Goal: Find specific page/section: Find specific page/section

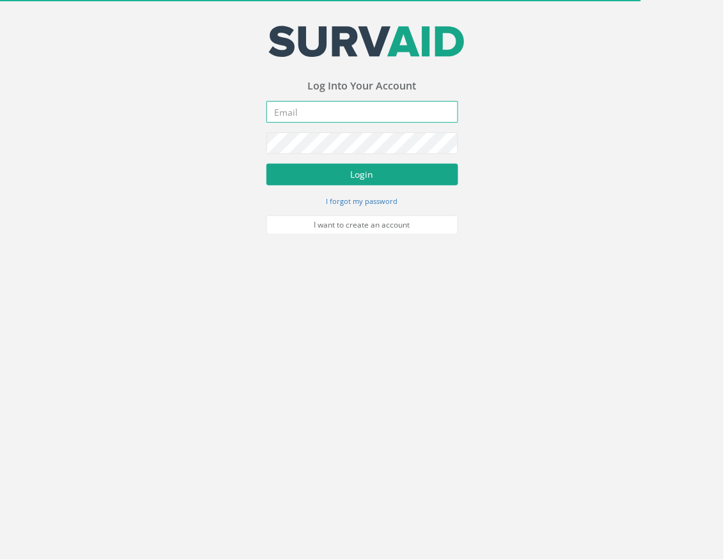
type input "[EMAIL_ADDRESS][DOMAIN_NAME]"
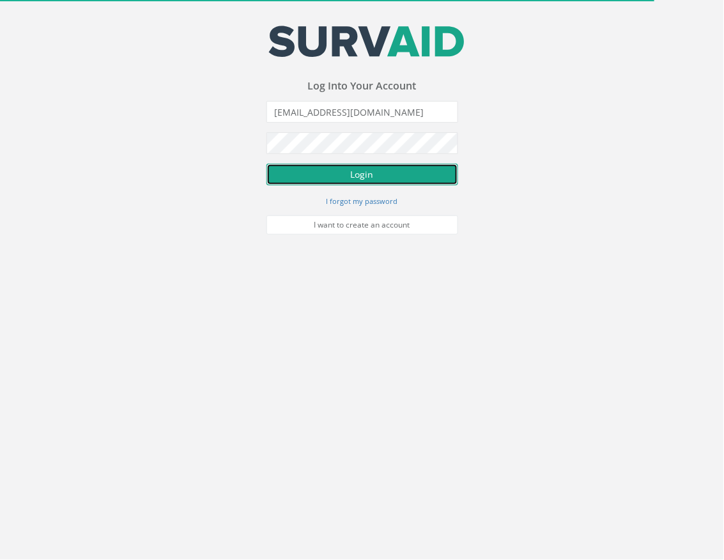
click at [417, 174] on button "Login" at bounding box center [362, 175] width 192 height 22
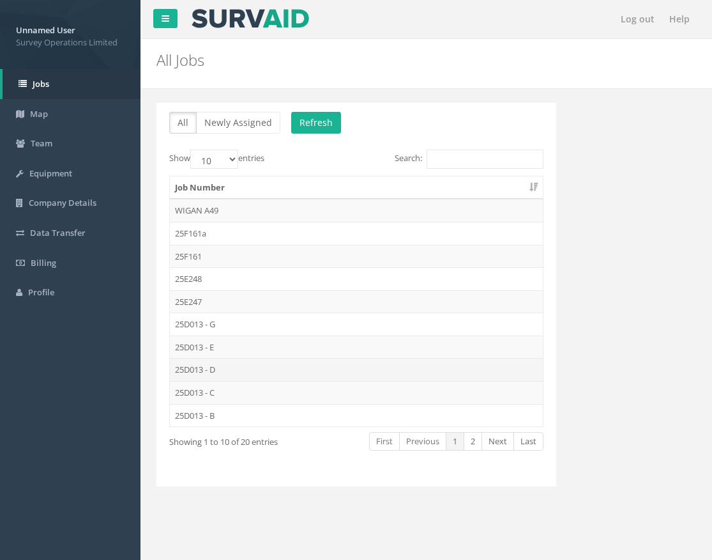
click at [245, 372] on td "25D013 - D" at bounding box center [356, 369] width 373 height 23
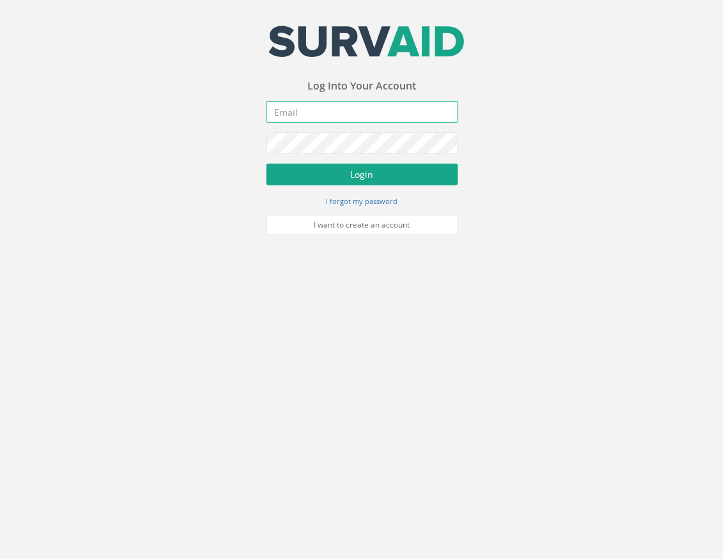
type input "[EMAIL_ADDRESS][DOMAIN_NAME]"
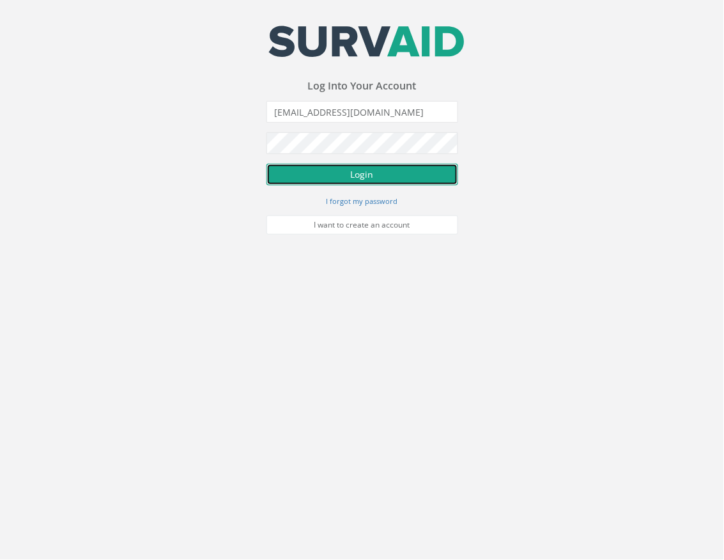
click at [378, 179] on button "Login" at bounding box center [362, 175] width 192 height 22
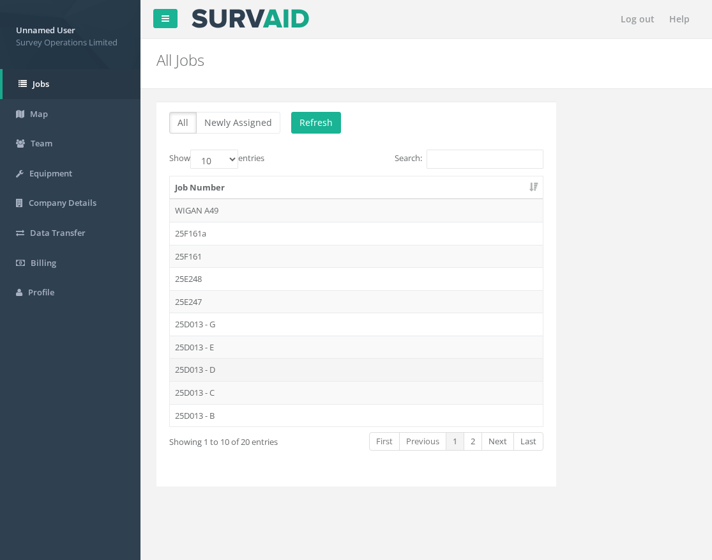
click at [233, 365] on td "25D013 - D" at bounding box center [356, 369] width 373 height 23
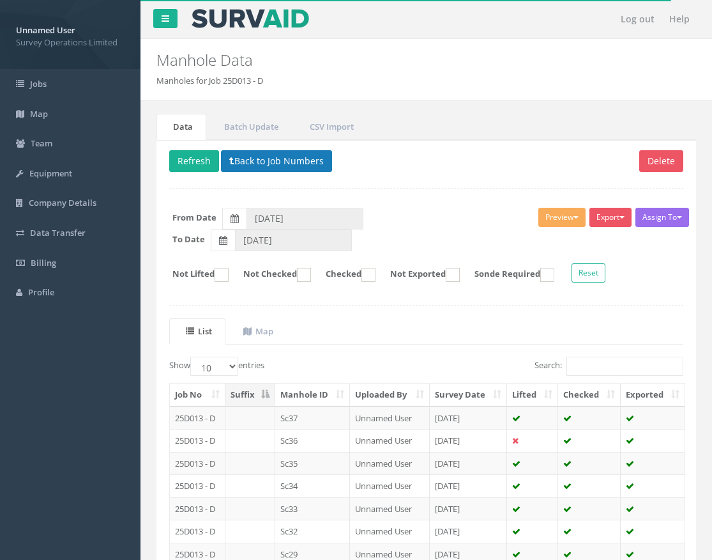
click at [287, 172] on p "Delete Refresh Back to Job Numbers" at bounding box center [426, 162] width 514 height 25
click at [291, 164] on button "Back to Job Numbers" at bounding box center [276, 161] width 111 height 22
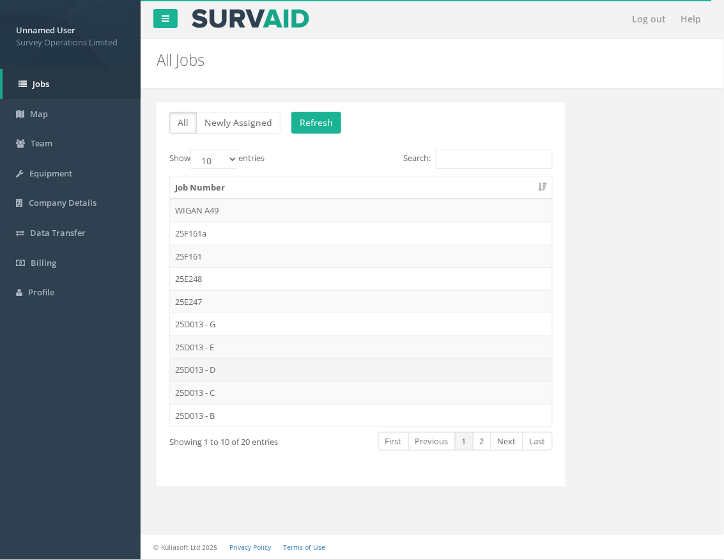
click at [217, 369] on td "25D013 - D" at bounding box center [361, 369] width 382 height 23
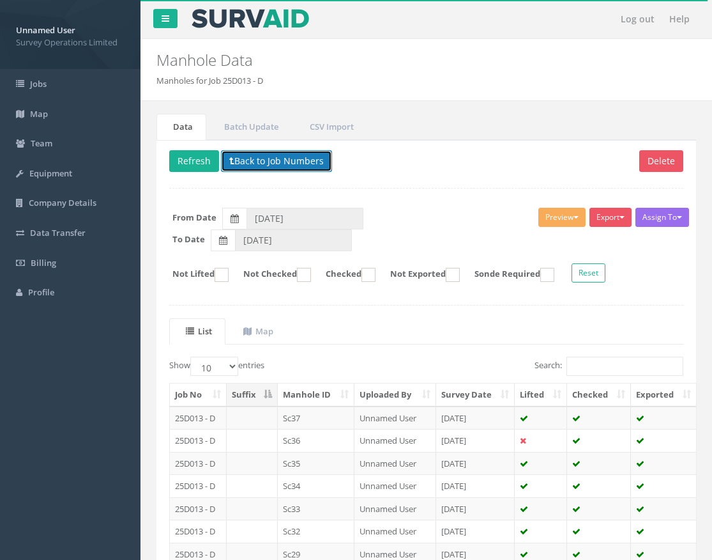
click at [257, 160] on button "Back to Job Numbers" at bounding box center [276, 161] width 111 height 22
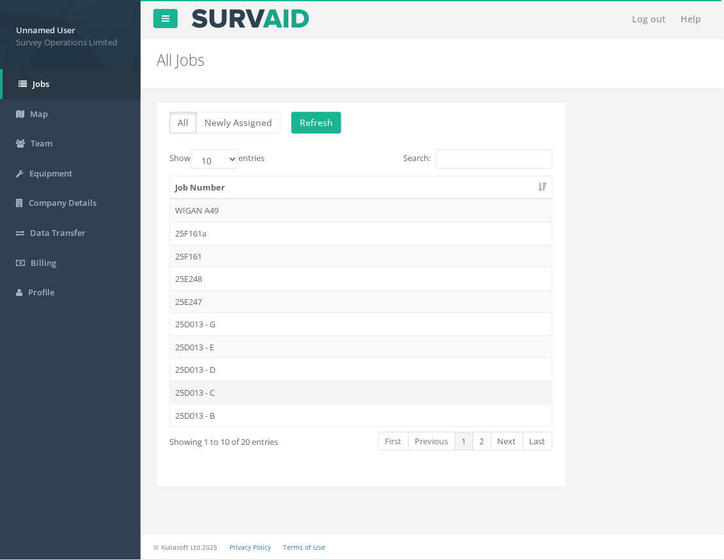
click at [225, 397] on td "25D013 - C" at bounding box center [361, 392] width 382 height 23
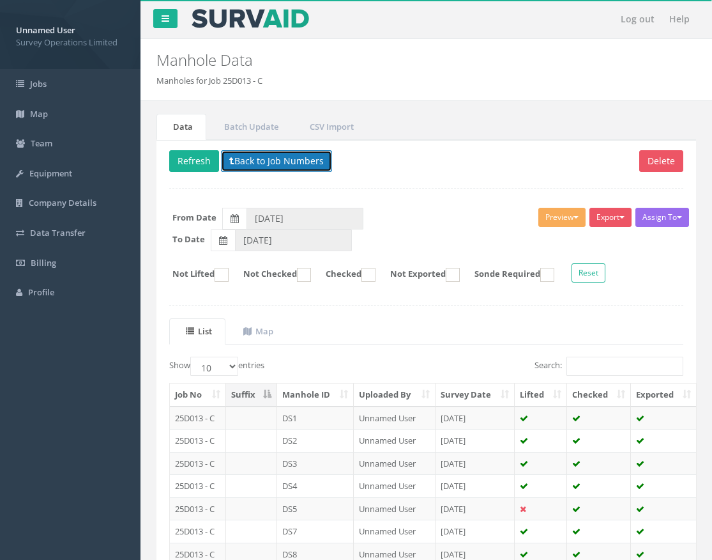
click at [270, 158] on button "Back to Job Numbers" at bounding box center [276, 161] width 111 height 22
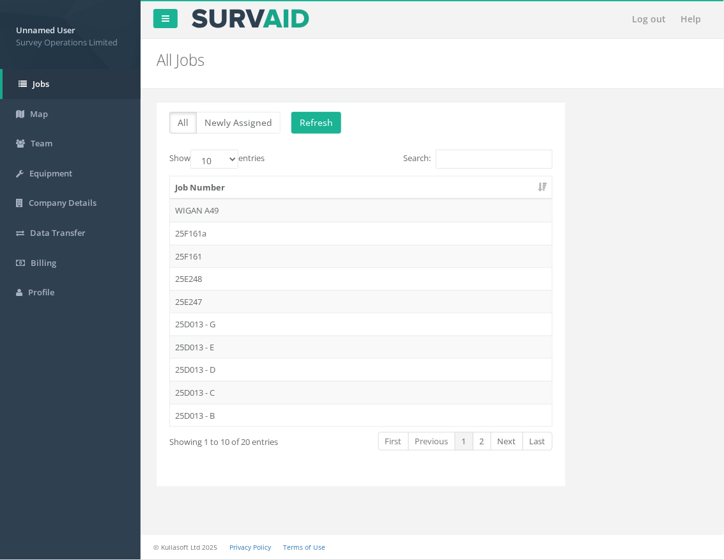
click at [216, 321] on td "25D013 - G" at bounding box center [361, 323] width 382 height 23
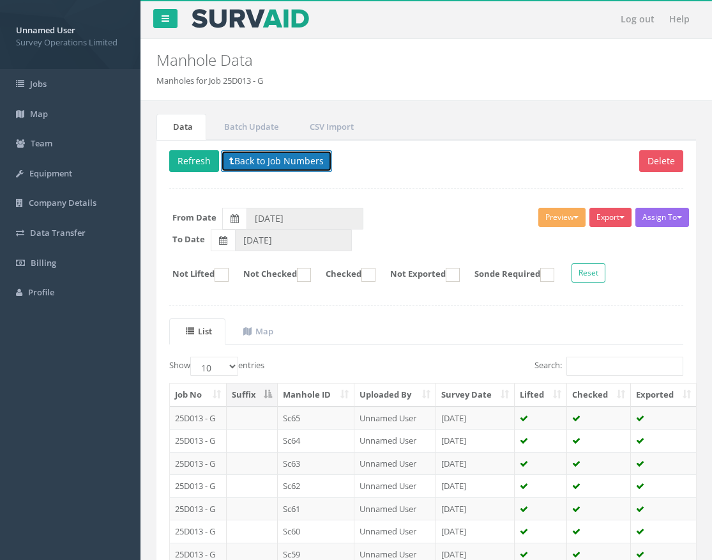
click at [252, 156] on button "Back to Job Numbers" at bounding box center [276, 161] width 111 height 22
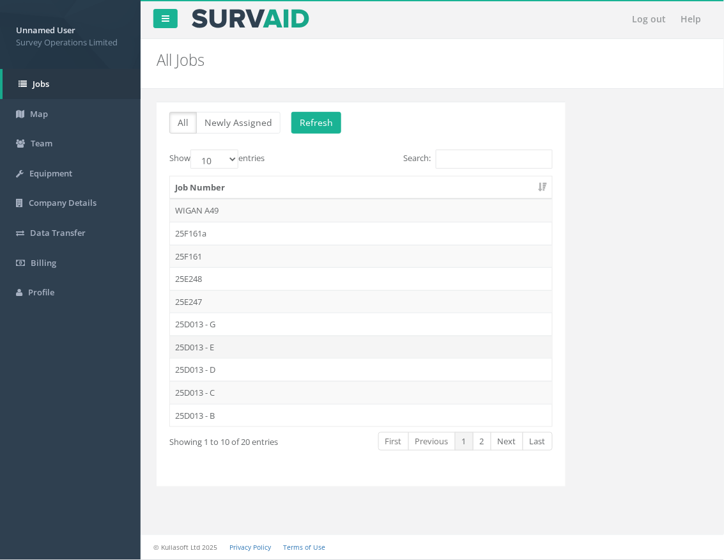
click at [235, 352] on td "25D013 - E" at bounding box center [361, 346] width 382 height 23
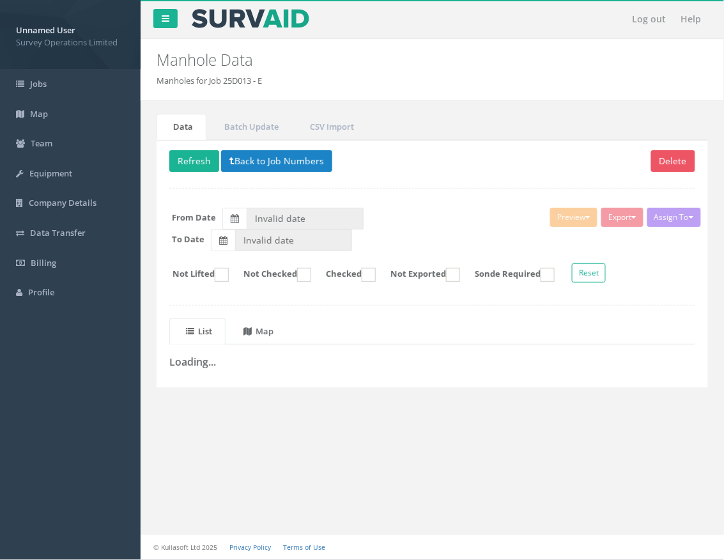
type input "[DATE]"
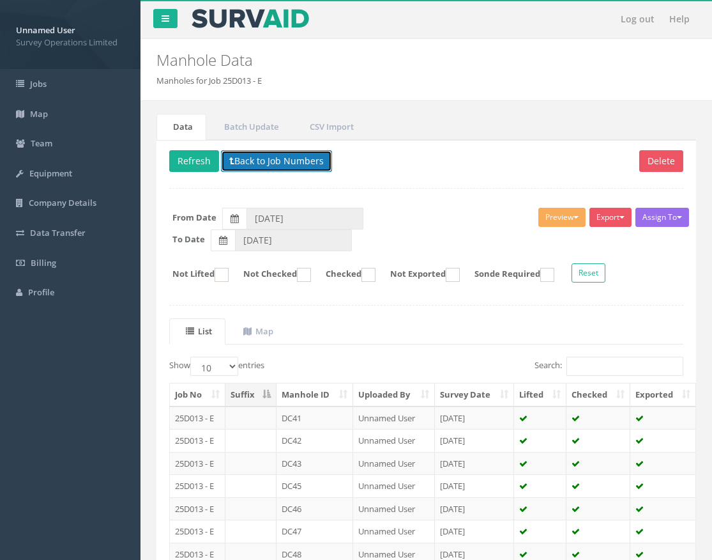
click at [252, 158] on button "Back to Job Numbers" at bounding box center [276, 161] width 111 height 22
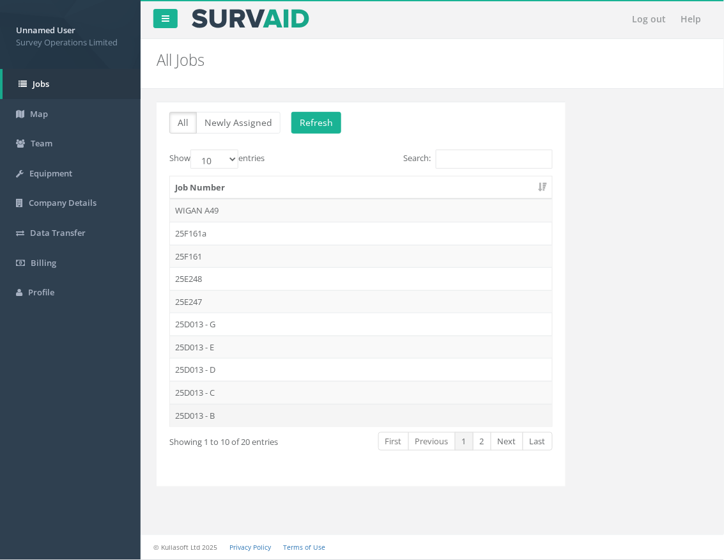
click at [228, 418] on td "25D013 - B" at bounding box center [361, 415] width 382 height 23
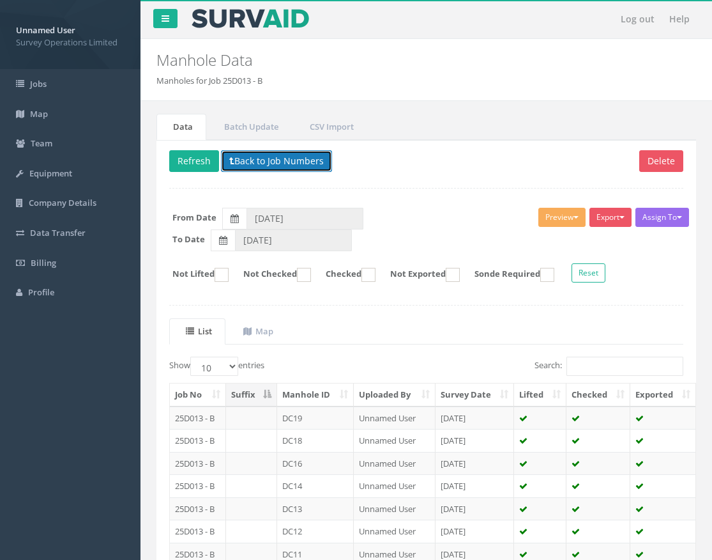
click at [246, 162] on button "Back to Job Numbers" at bounding box center [276, 161] width 111 height 22
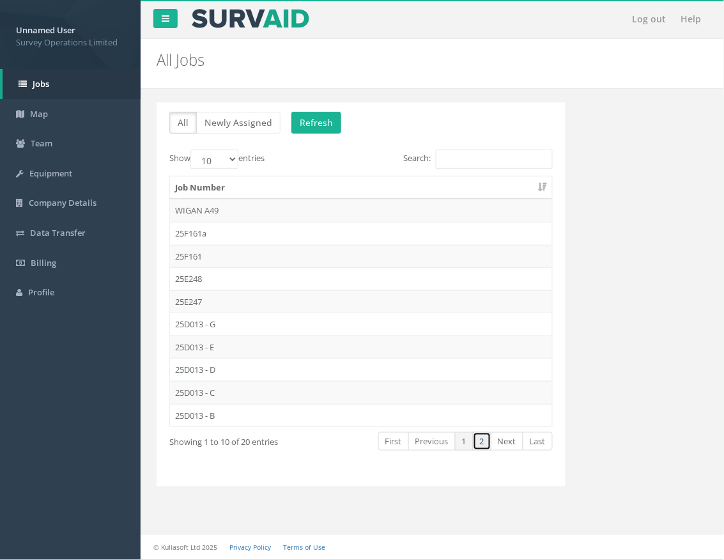
click at [482, 447] on link "2" at bounding box center [482, 441] width 19 height 19
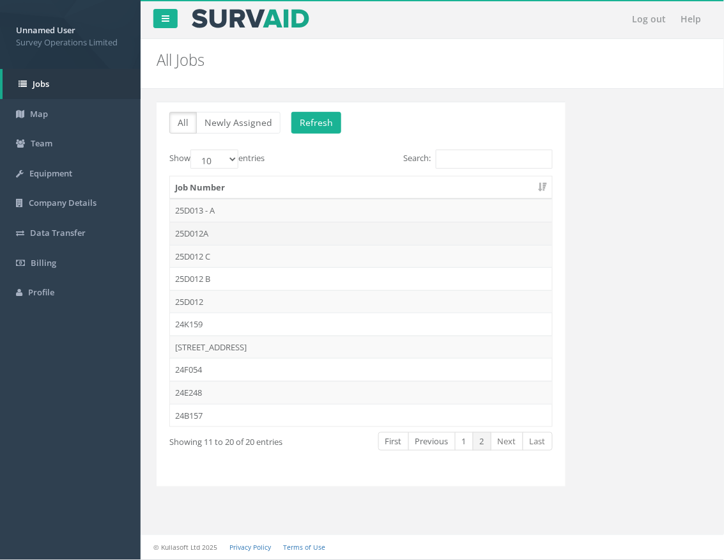
click at [222, 234] on td "25D012A" at bounding box center [361, 233] width 382 height 23
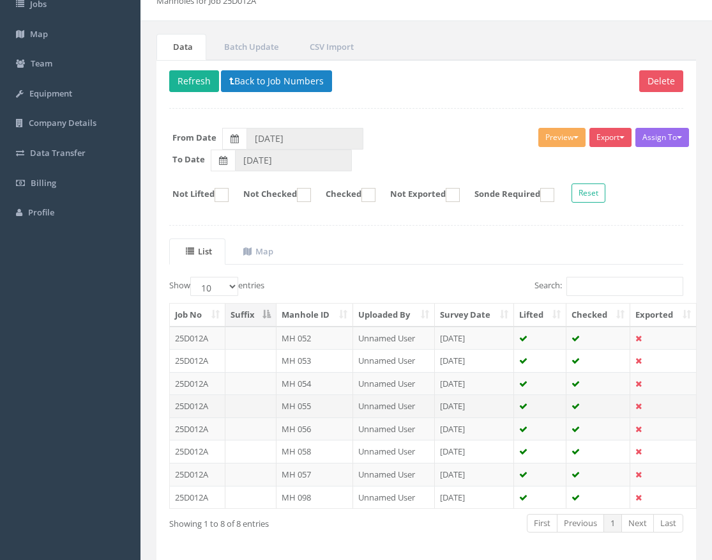
scroll to position [134, 0]
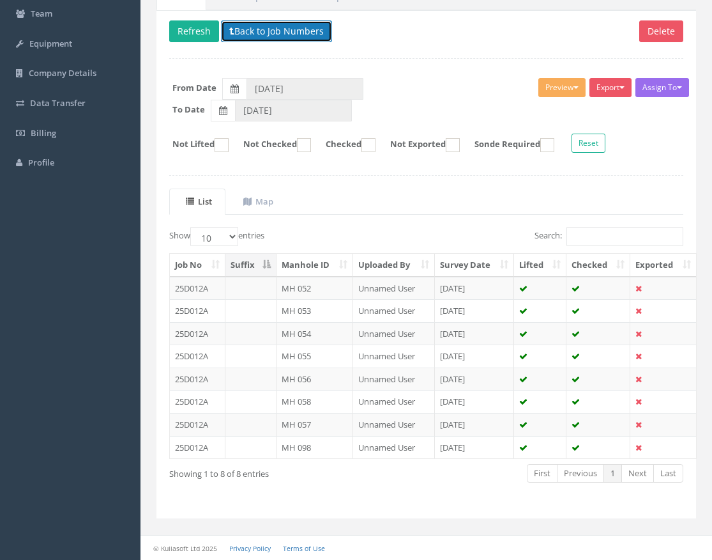
click at [253, 31] on button "Back to Job Numbers" at bounding box center [276, 31] width 111 height 22
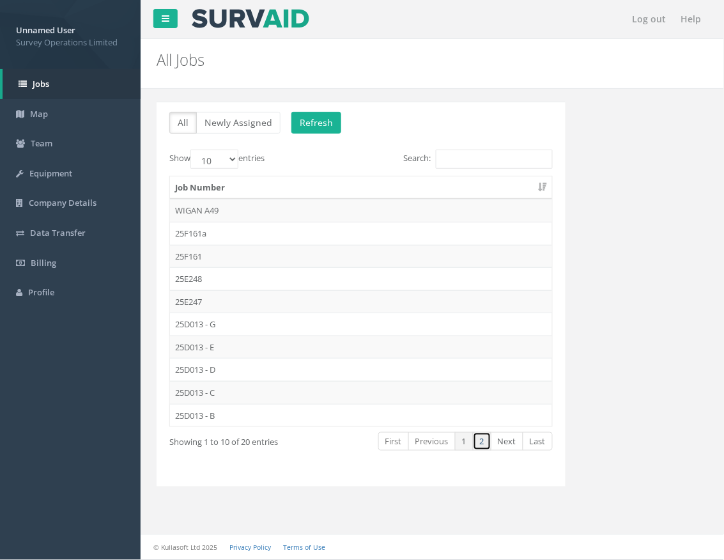
click at [483, 450] on link "2" at bounding box center [482, 441] width 19 height 19
click at [465, 447] on link "1" at bounding box center [464, 441] width 19 height 19
click at [248, 413] on td "25D013 - B" at bounding box center [361, 415] width 382 height 23
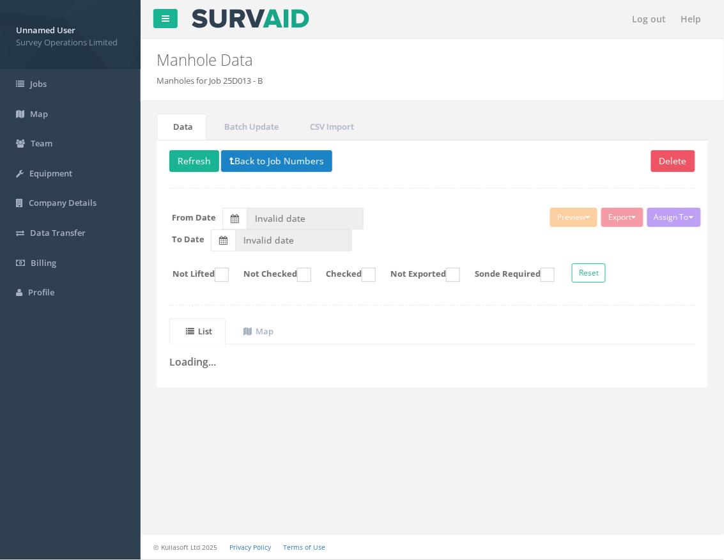
type input "[DATE]"
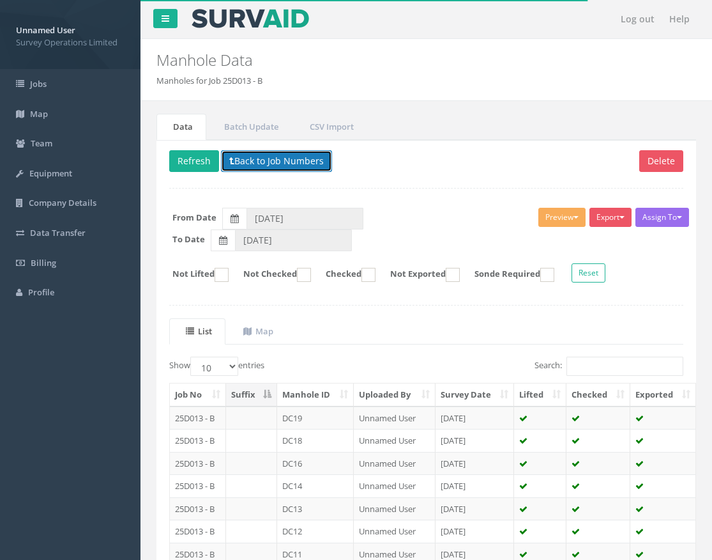
click at [279, 164] on button "Back to Job Numbers" at bounding box center [276, 161] width 111 height 22
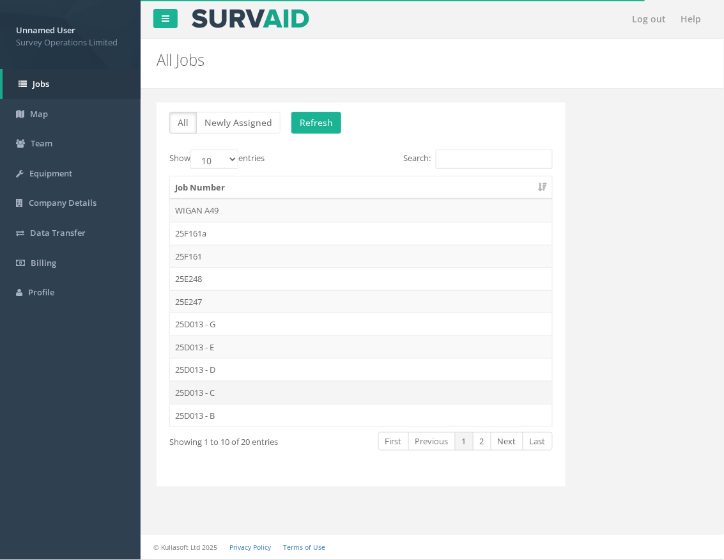
click at [218, 397] on td "25D013 - C" at bounding box center [361, 392] width 382 height 23
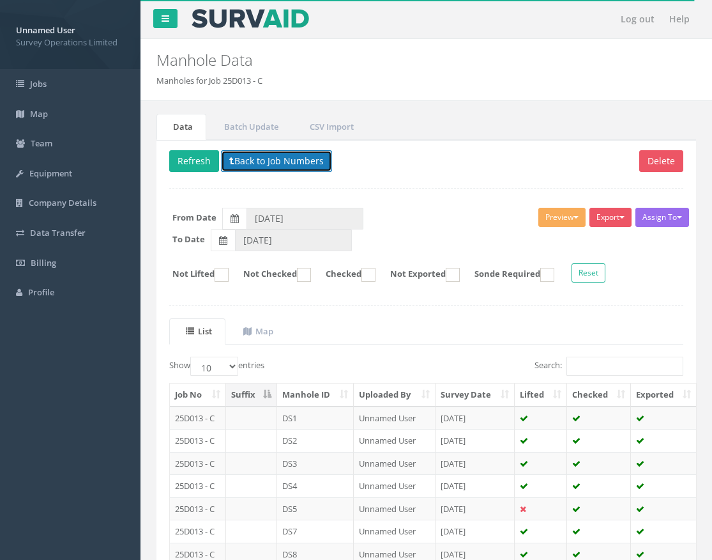
click at [252, 155] on button "Back to Job Numbers" at bounding box center [276, 161] width 111 height 22
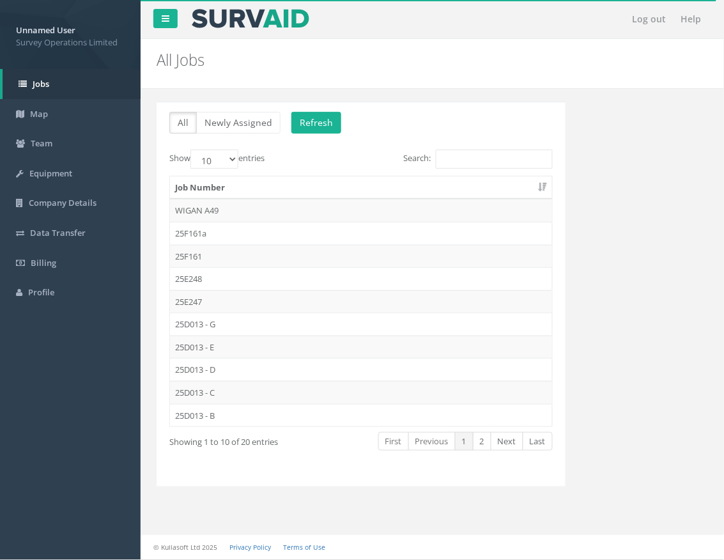
click at [215, 369] on td "25D013 - D" at bounding box center [361, 369] width 382 height 23
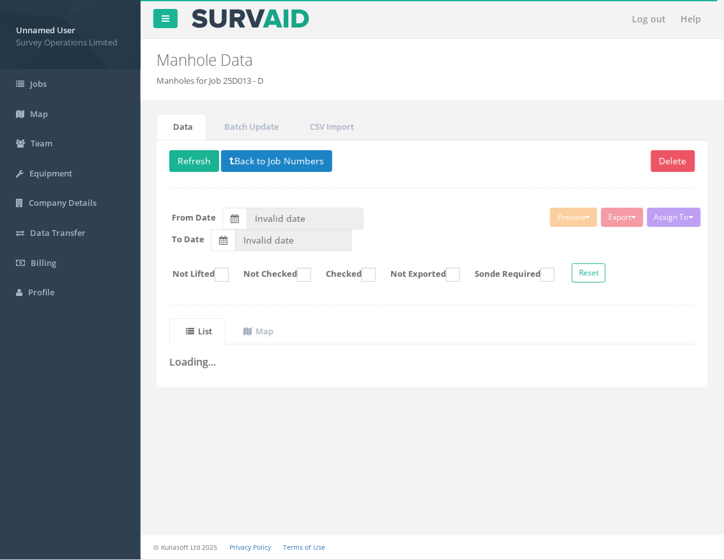
type input "[DATE]"
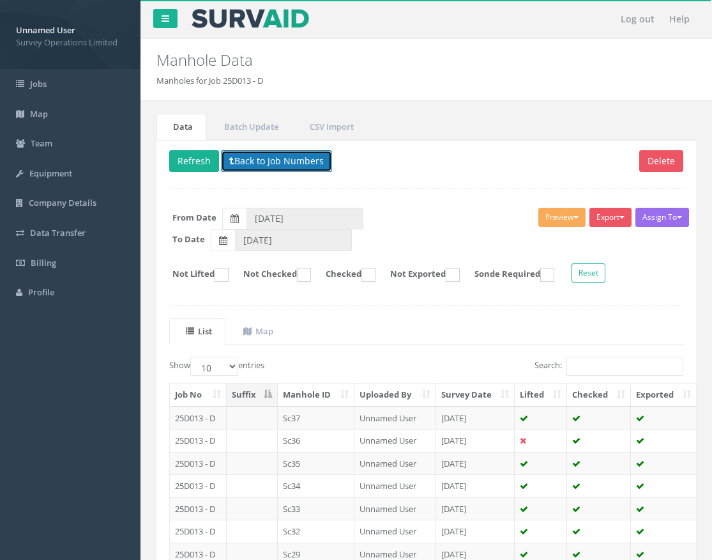
click at [250, 158] on button "Back to Job Numbers" at bounding box center [276, 161] width 111 height 22
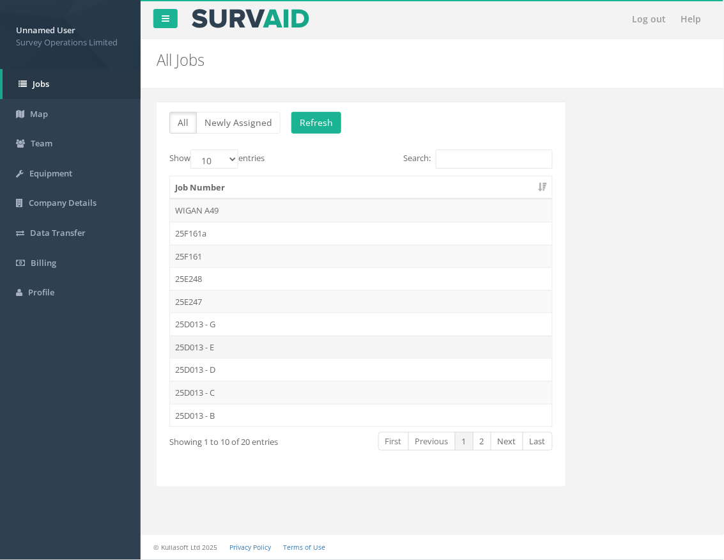
click at [215, 346] on td "25D013 - E" at bounding box center [361, 346] width 382 height 23
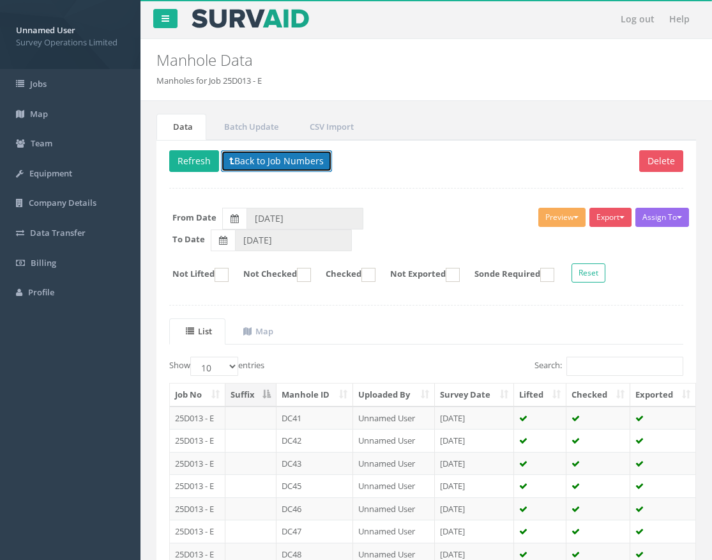
click at [263, 160] on button "Back to Job Numbers" at bounding box center [276, 161] width 111 height 22
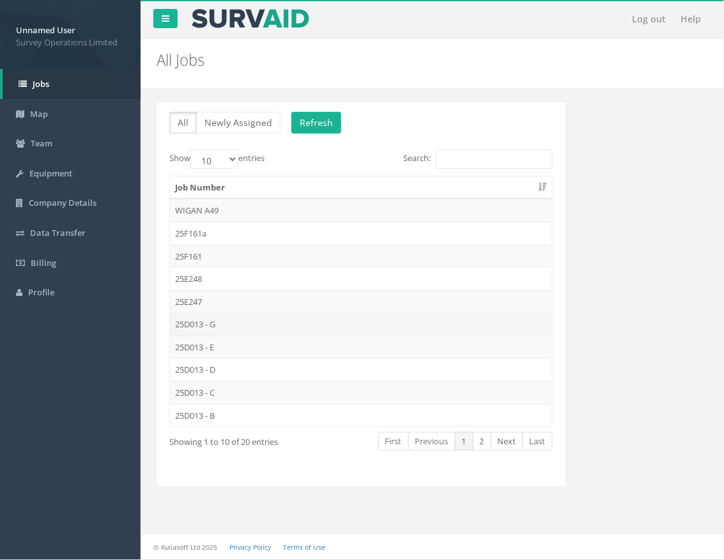
click at [212, 324] on td "25D013 - G" at bounding box center [361, 323] width 382 height 23
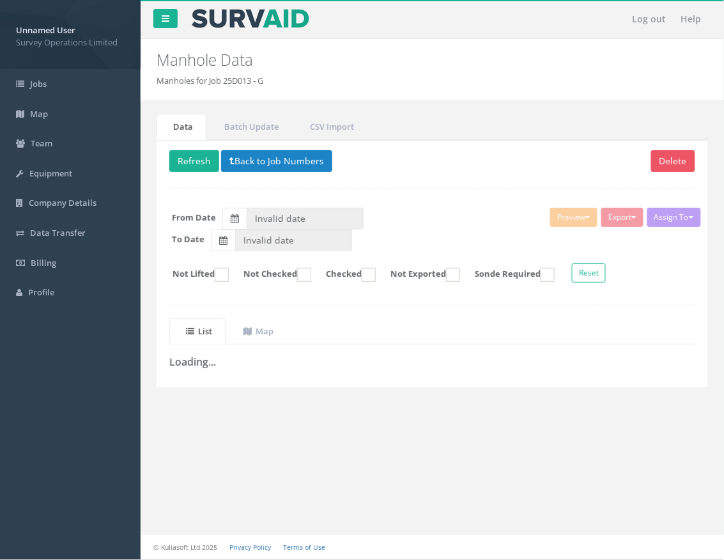
type input "[DATE]"
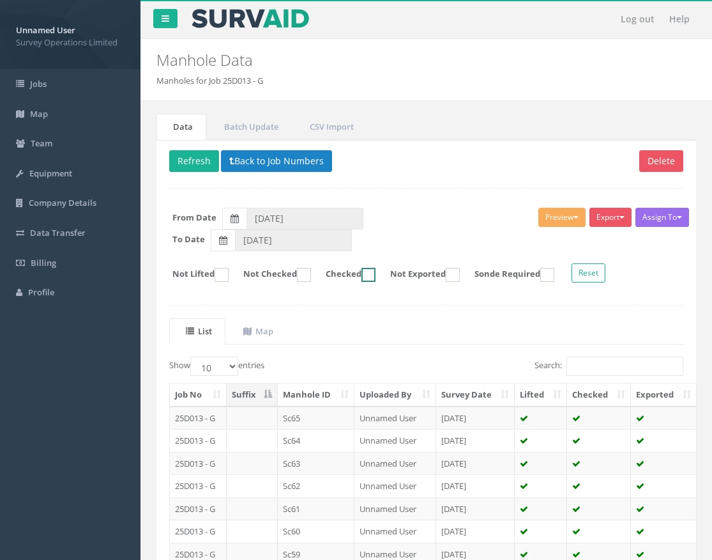
scroll to position [160, 0]
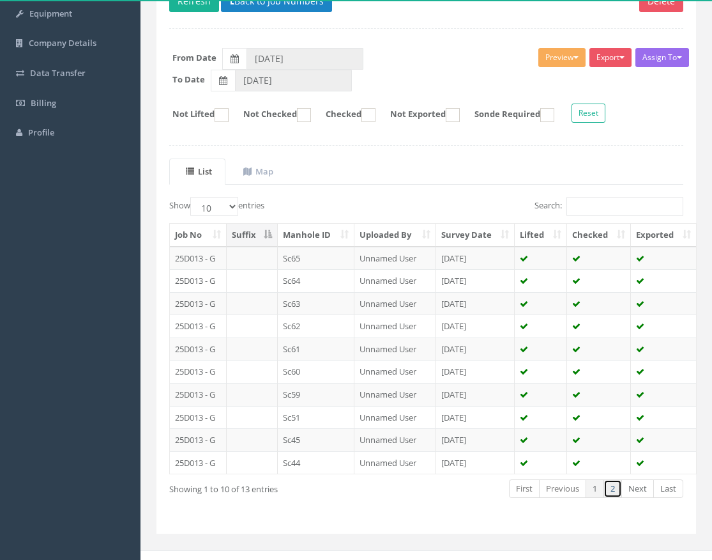
click at [612, 492] on link "2" at bounding box center [613, 488] width 19 height 19
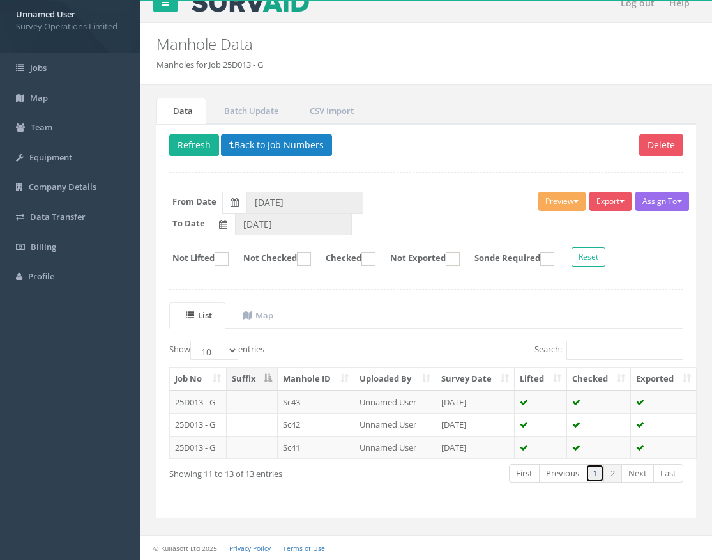
click at [595, 471] on link "1" at bounding box center [595, 473] width 19 height 19
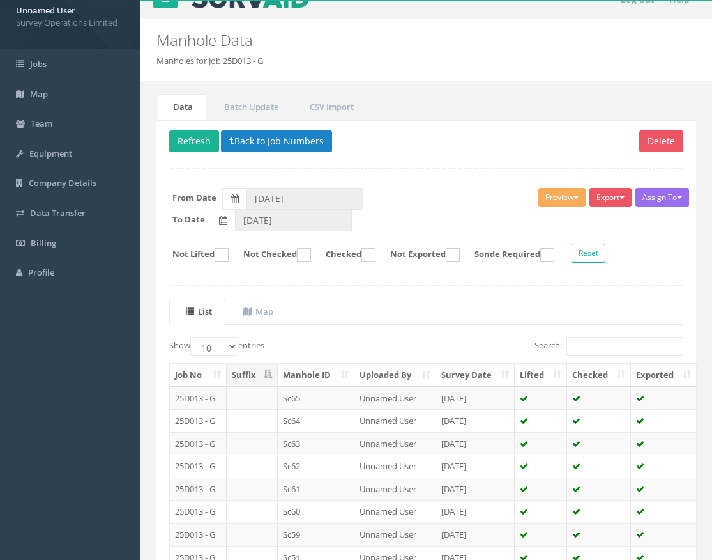
scroll to position [179, 0]
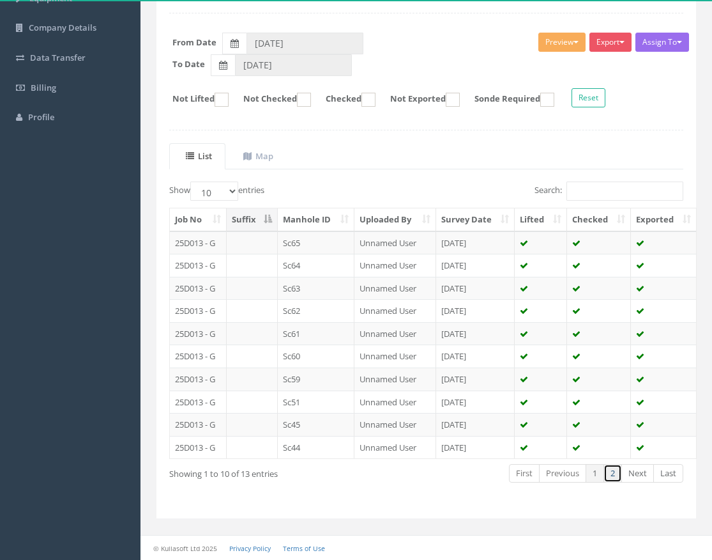
click at [611, 473] on link "2" at bounding box center [613, 473] width 19 height 19
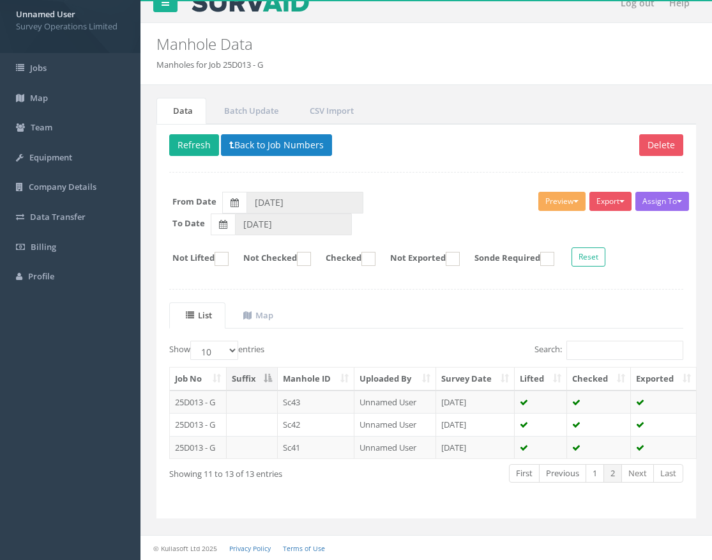
scroll to position [0, 0]
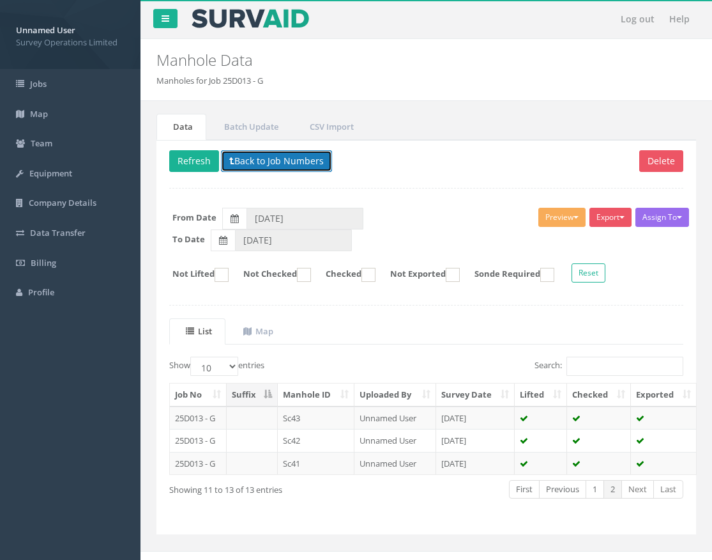
click at [260, 165] on button "Back to Job Numbers" at bounding box center [276, 161] width 111 height 22
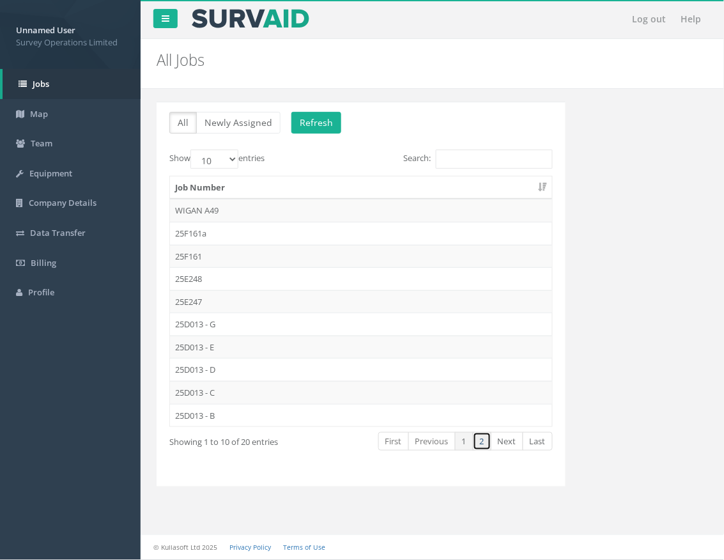
click at [481, 443] on link "2" at bounding box center [482, 441] width 19 height 19
click at [208, 211] on td "25D013 - A" at bounding box center [361, 210] width 382 height 23
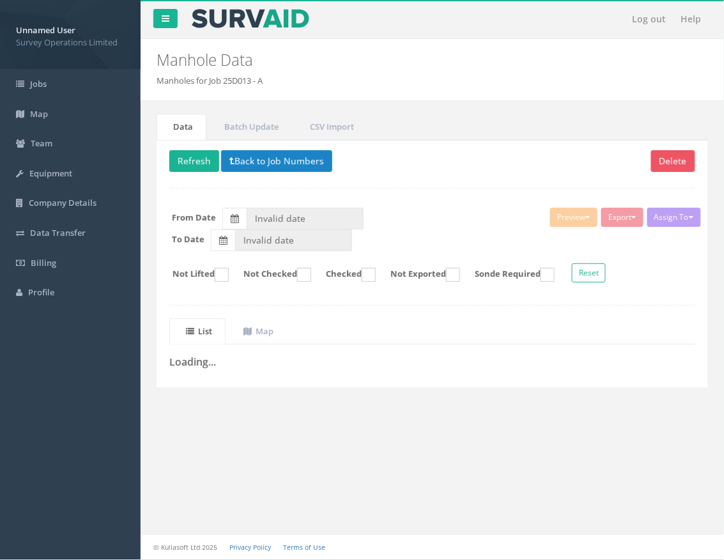
type input "[DATE]"
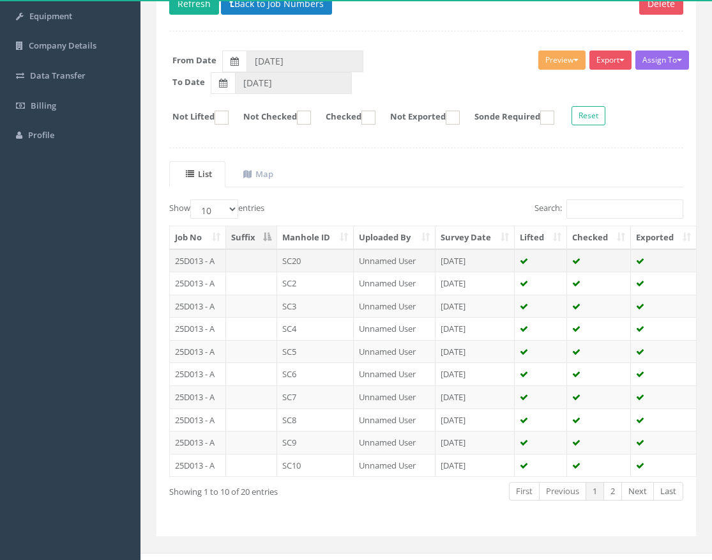
scroll to position [179, 0]
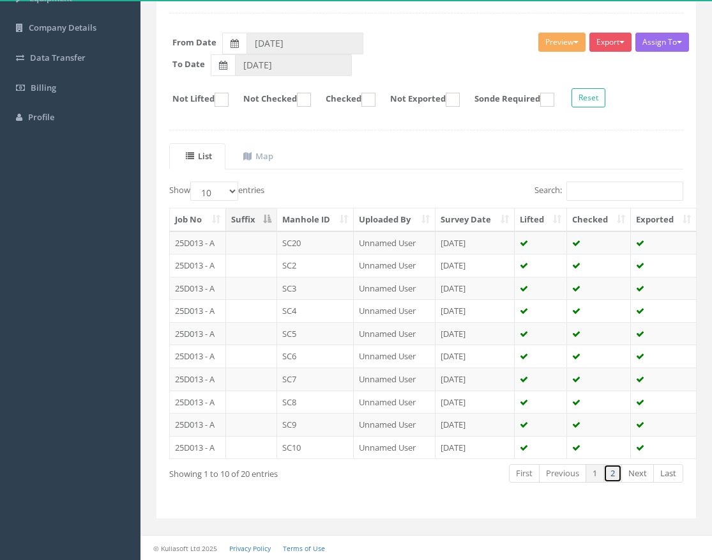
click at [616, 471] on link "2" at bounding box center [613, 473] width 19 height 19
click at [596, 471] on link "1" at bounding box center [595, 473] width 19 height 19
click at [613, 476] on link "2" at bounding box center [613, 473] width 19 height 19
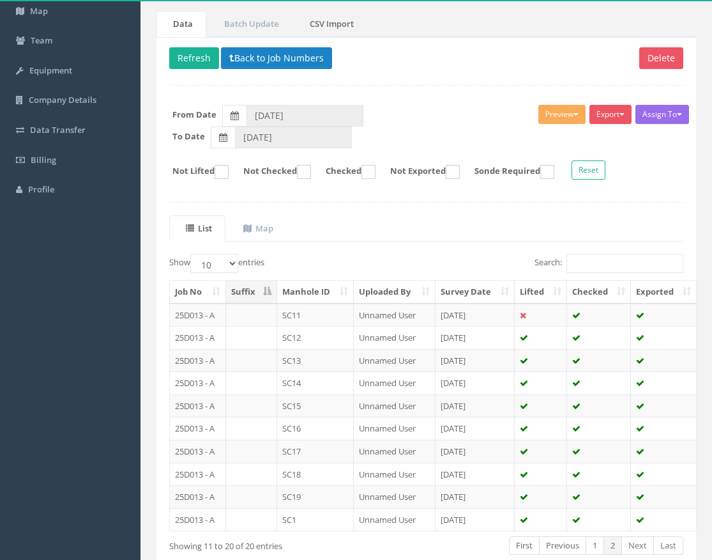
scroll to position [0, 0]
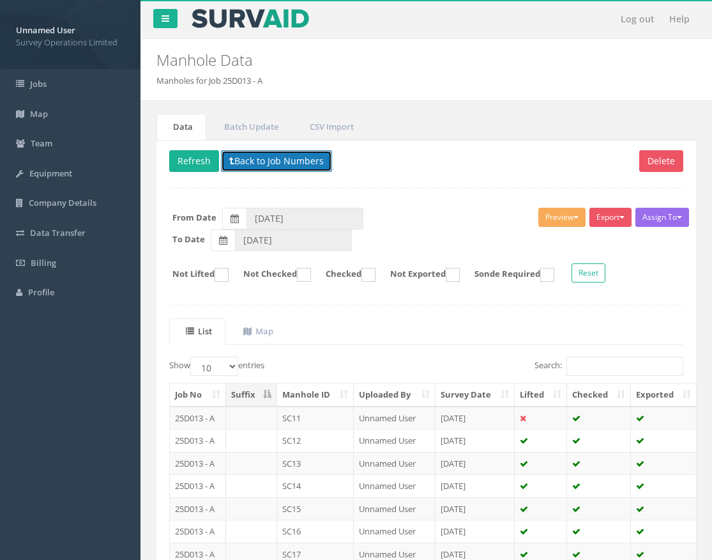
click at [301, 164] on button "Back to Job Numbers" at bounding box center [276, 161] width 111 height 22
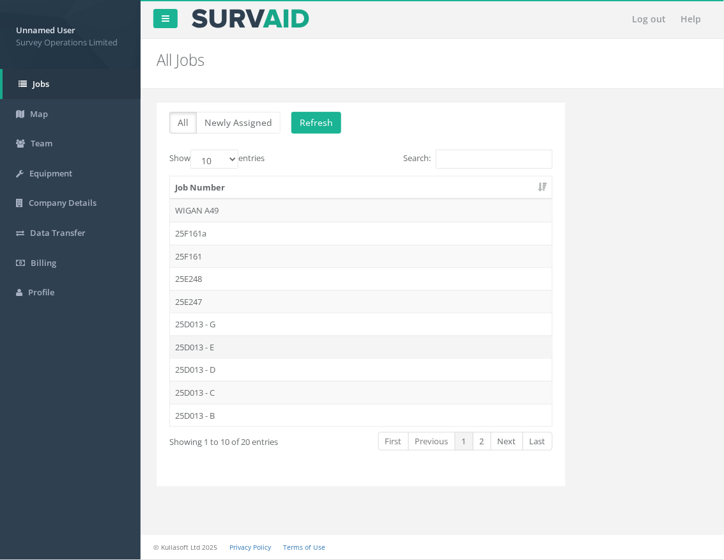
click at [238, 351] on td "25D013 - E" at bounding box center [361, 346] width 382 height 23
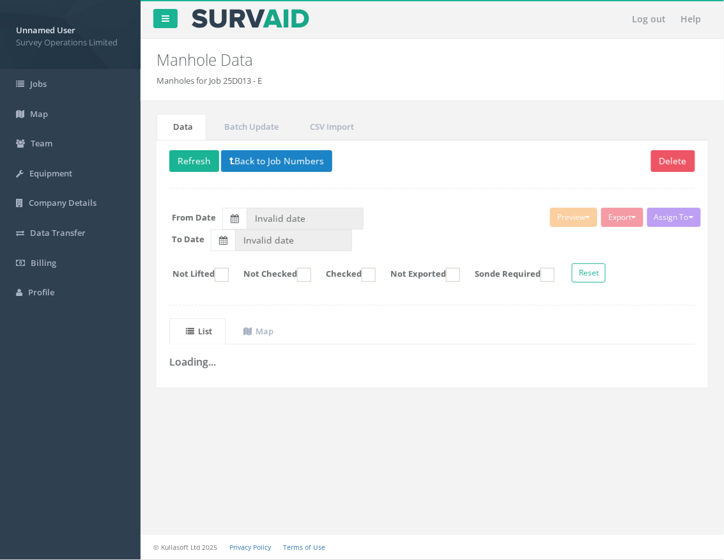
type input "[DATE]"
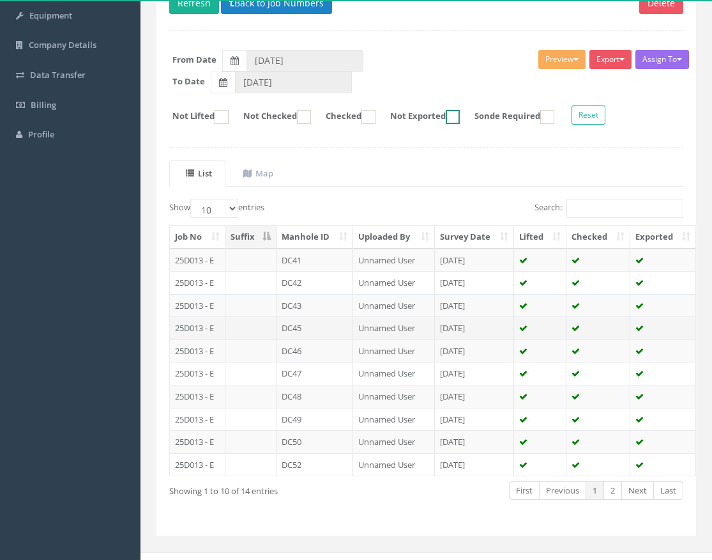
scroll to position [179, 0]
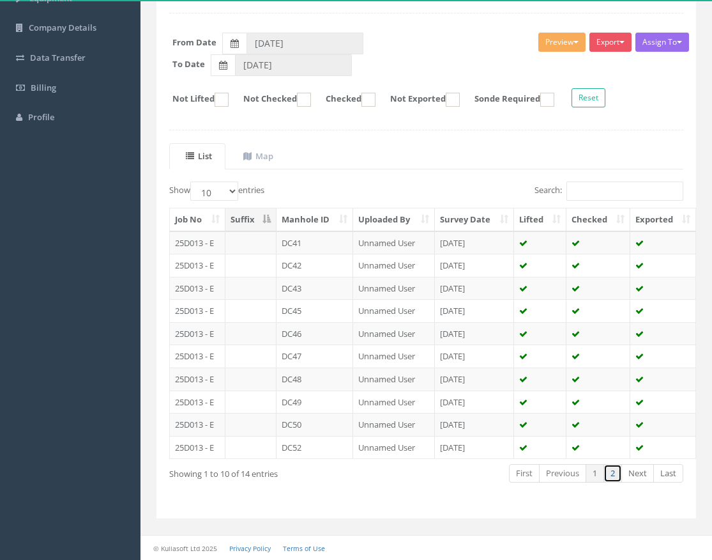
click at [613, 473] on link "2" at bounding box center [613, 473] width 19 height 19
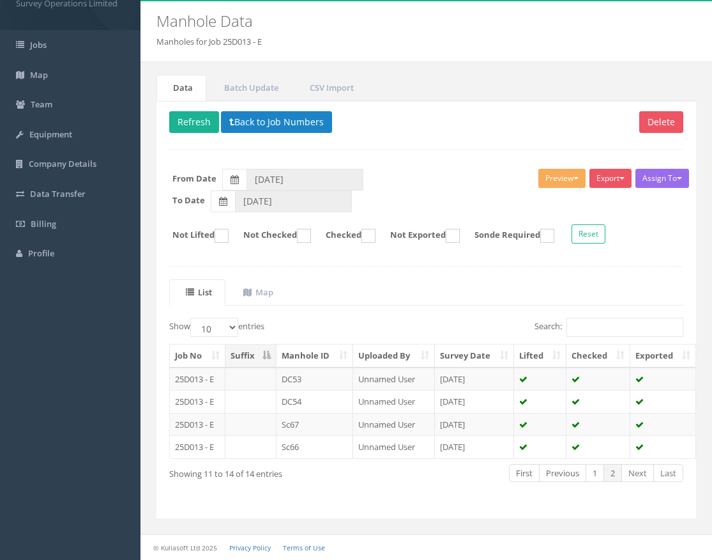
scroll to position [43, 0]
click at [267, 120] on button "Back to Job Numbers" at bounding box center [276, 122] width 111 height 22
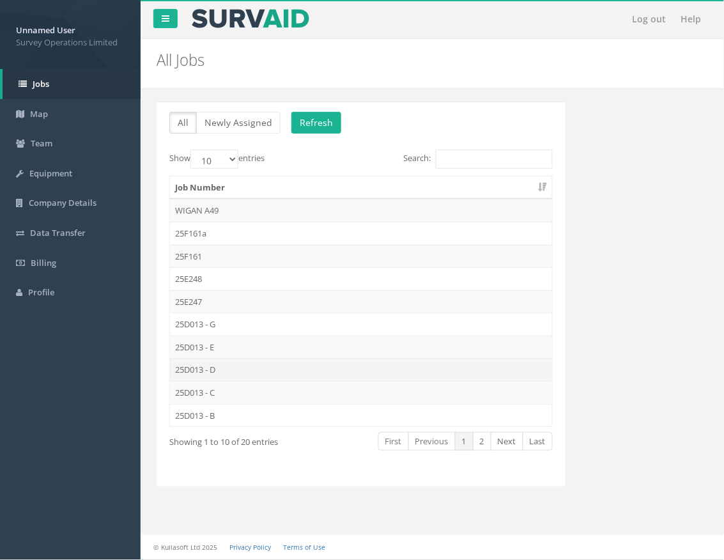
click at [230, 369] on td "25D013 - D" at bounding box center [361, 369] width 382 height 23
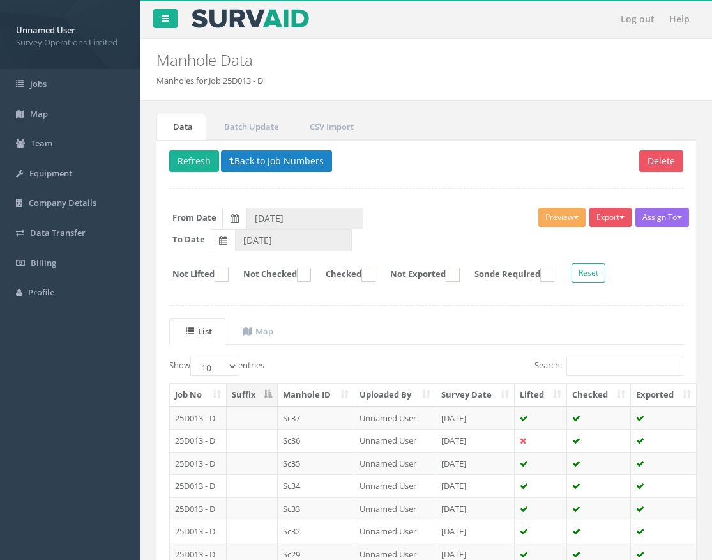
scroll to position [160, 0]
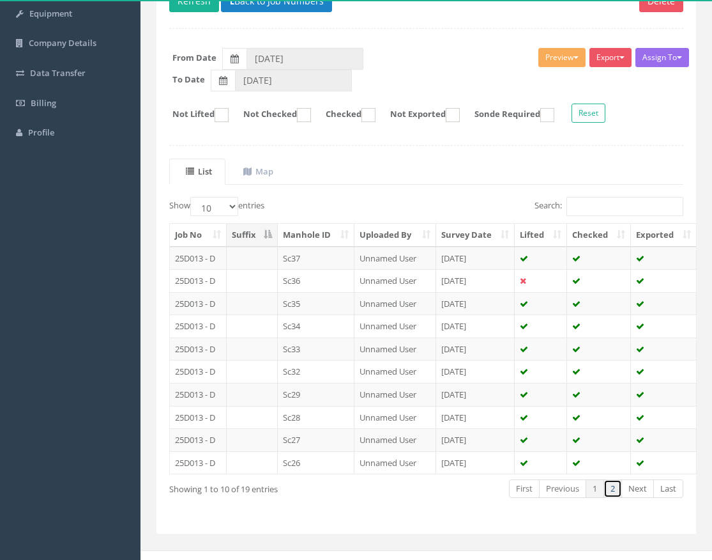
click at [616, 494] on link "2" at bounding box center [613, 488] width 19 height 19
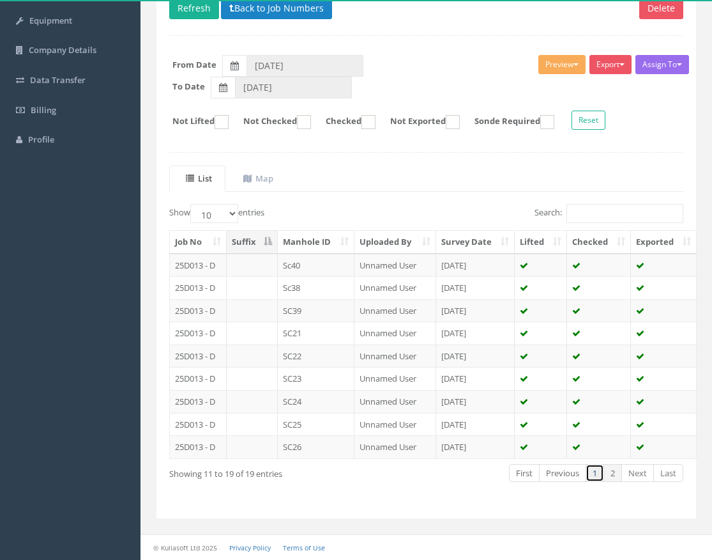
click at [589, 471] on link "1" at bounding box center [595, 473] width 19 height 19
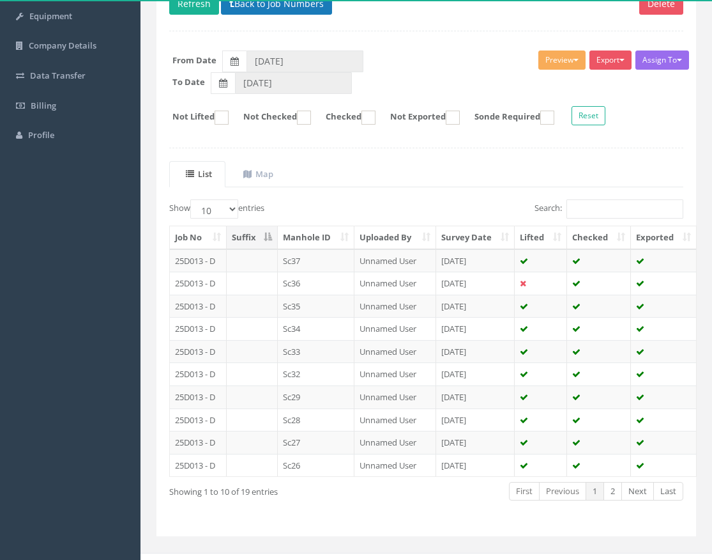
scroll to position [0, 0]
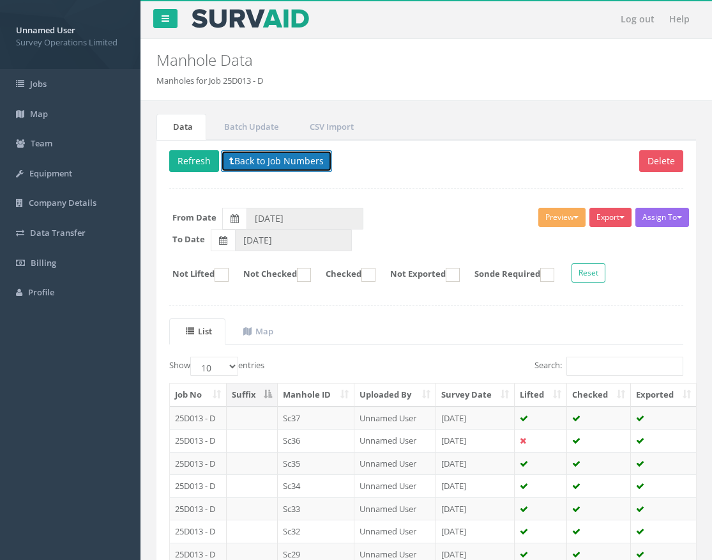
click at [259, 164] on button "Back to Job Numbers" at bounding box center [276, 161] width 111 height 22
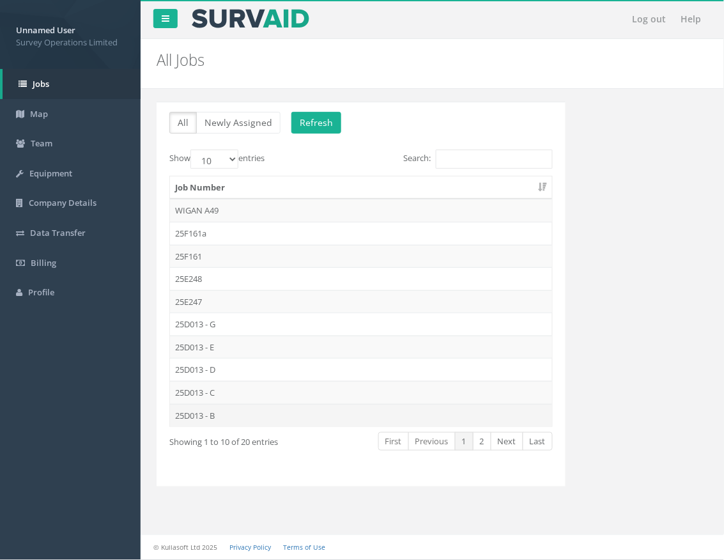
click at [221, 419] on td "25D013 - B" at bounding box center [361, 415] width 382 height 23
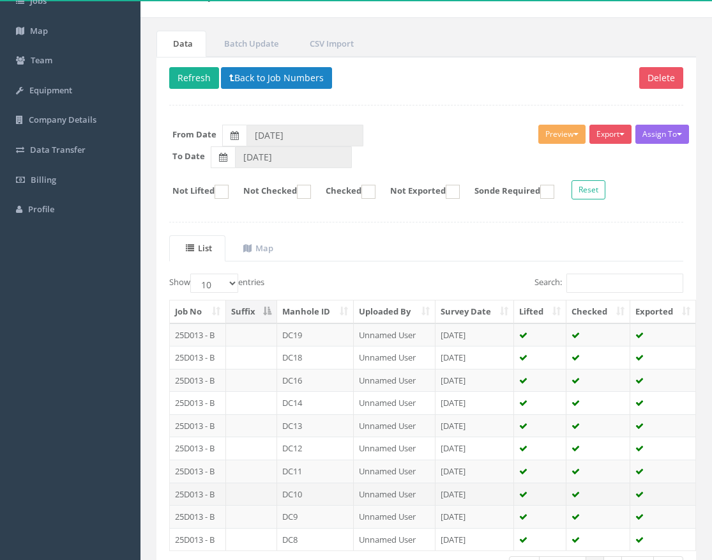
scroll to position [179, 0]
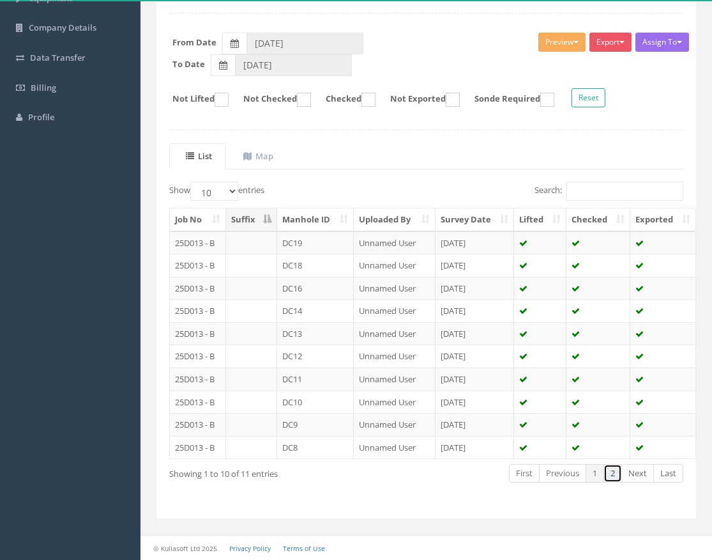
click at [616, 470] on link "2" at bounding box center [613, 473] width 19 height 19
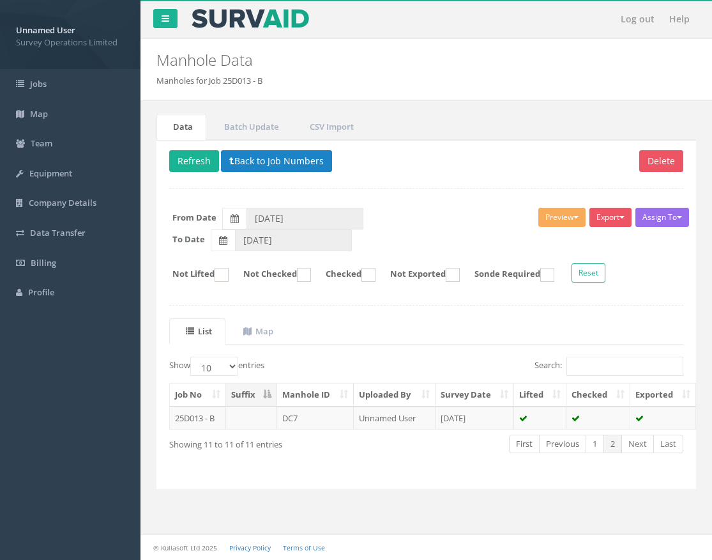
scroll to position [0, 0]
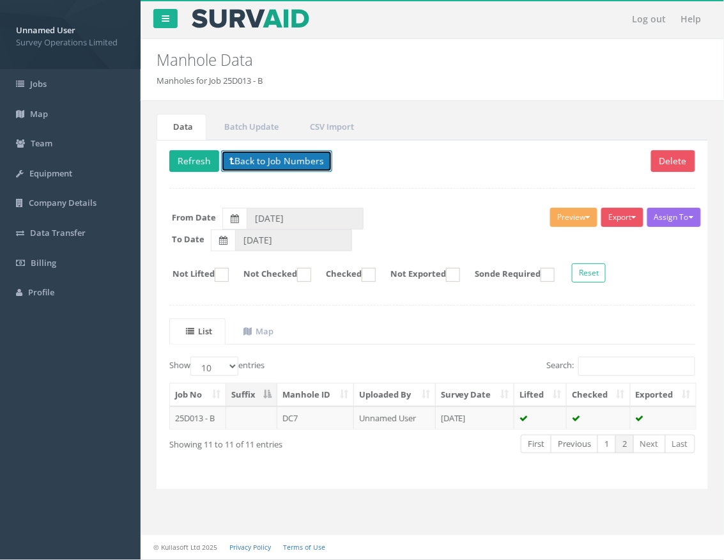
click at [273, 171] on button "Back to Job Numbers" at bounding box center [276, 161] width 111 height 22
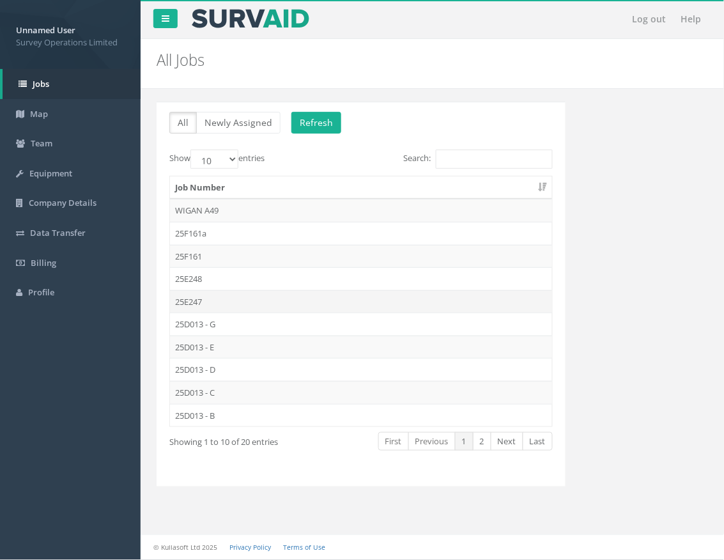
click at [225, 305] on td "25E247" at bounding box center [361, 301] width 382 height 23
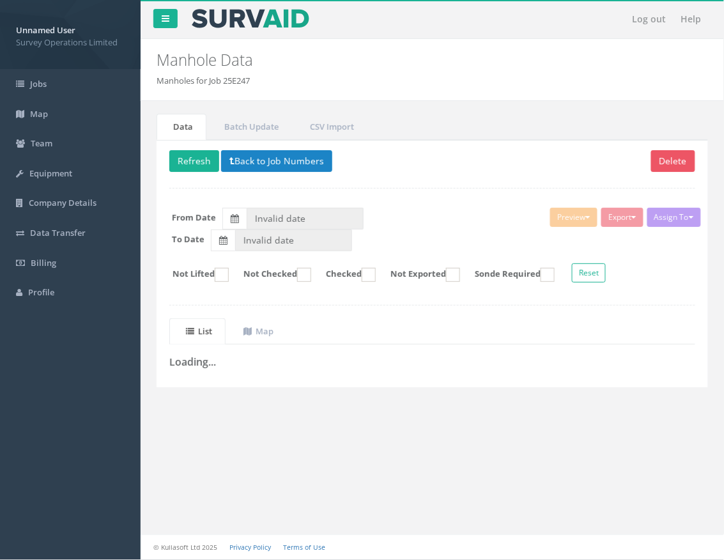
type input "[DATE]"
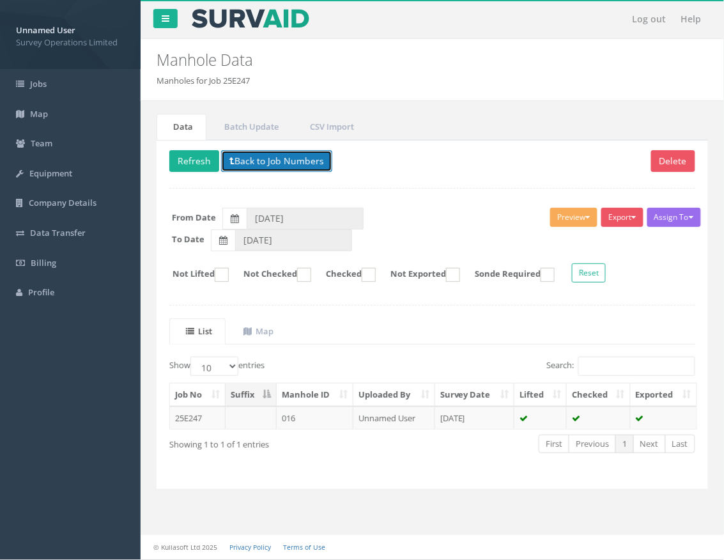
click at [262, 157] on button "Back to Job Numbers" at bounding box center [276, 161] width 111 height 22
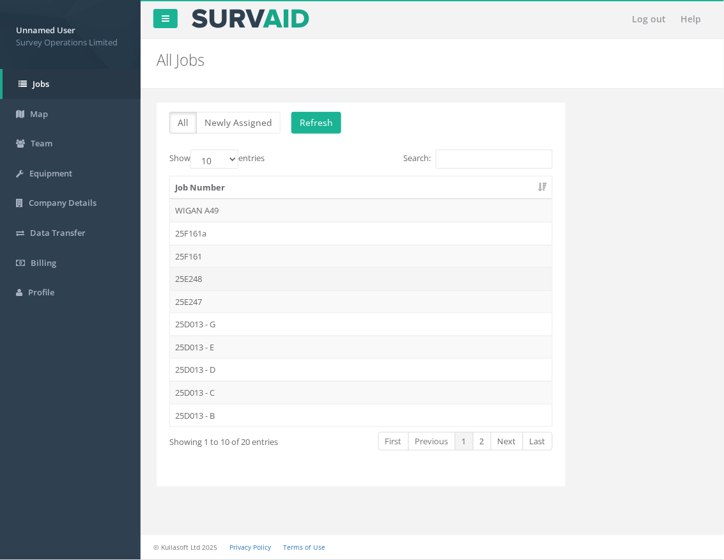
click at [236, 281] on td "25E248" at bounding box center [361, 278] width 382 height 23
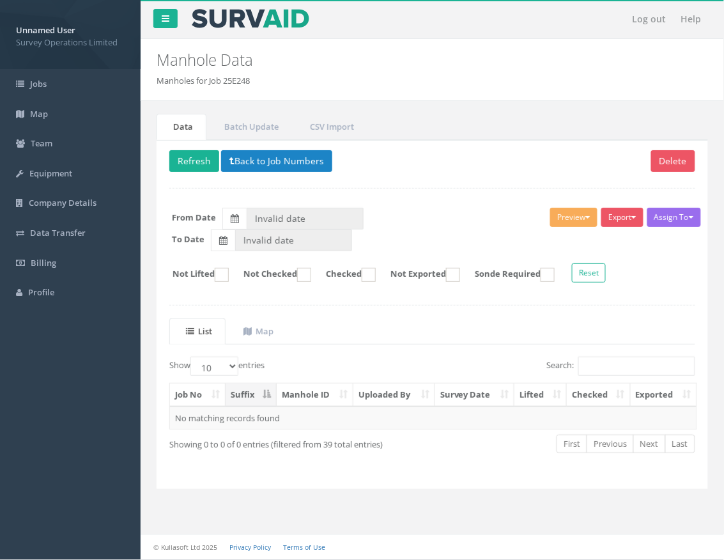
type input "[DATE]"
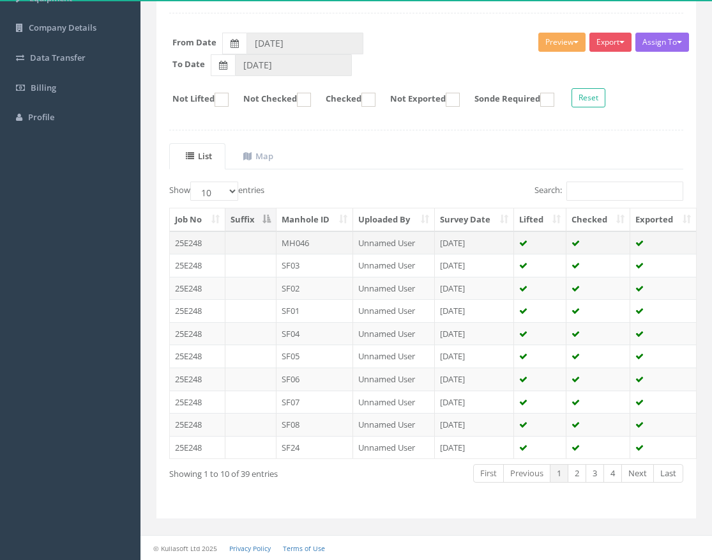
scroll to position [179, 0]
click at [614, 468] on link "4" at bounding box center [613, 473] width 19 height 19
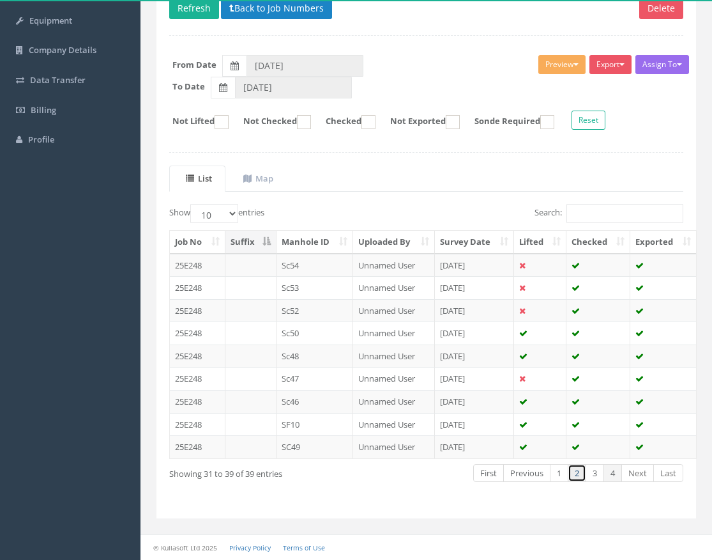
click at [578, 471] on link "2" at bounding box center [577, 473] width 19 height 19
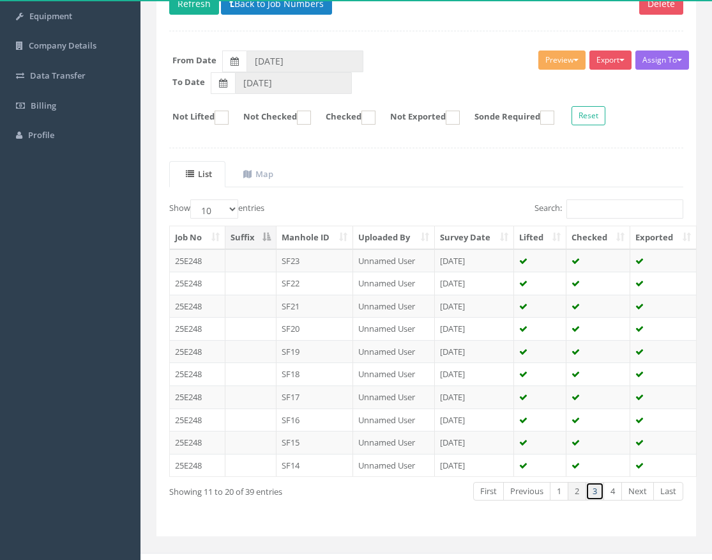
click at [589, 494] on link "3" at bounding box center [595, 491] width 19 height 19
click at [551, 489] on link "1" at bounding box center [559, 491] width 19 height 19
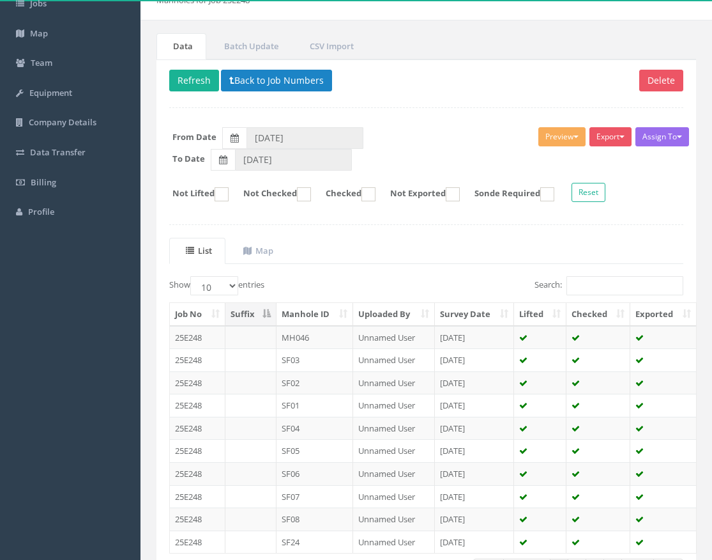
scroll to position [0, 0]
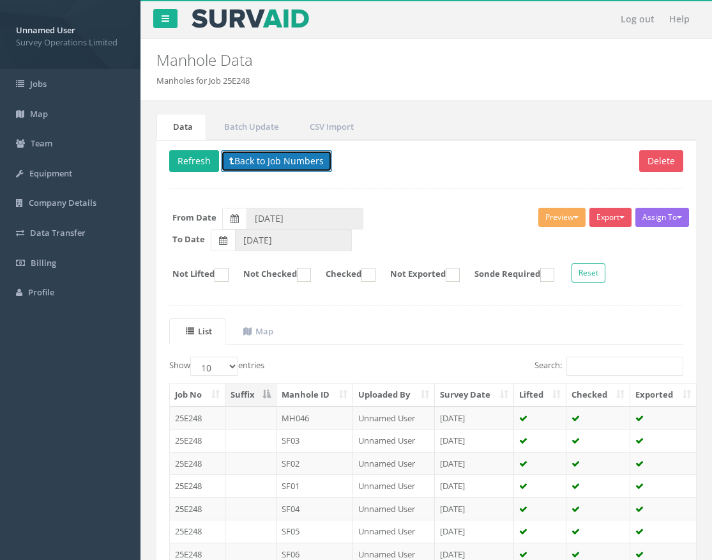
click at [257, 154] on button "Back to Job Numbers" at bounding box center [276, 161] width 111 height 22
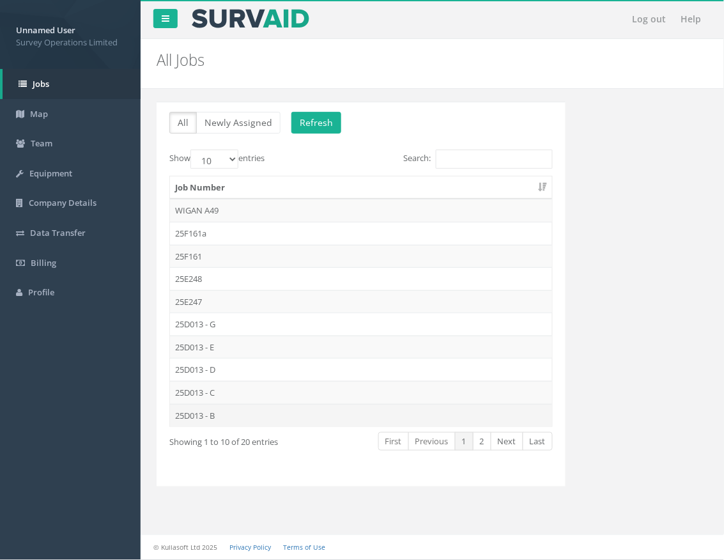
click at [240, 423] on td "25D013 - B" at bounding box center [361, 415] width 382 height 23
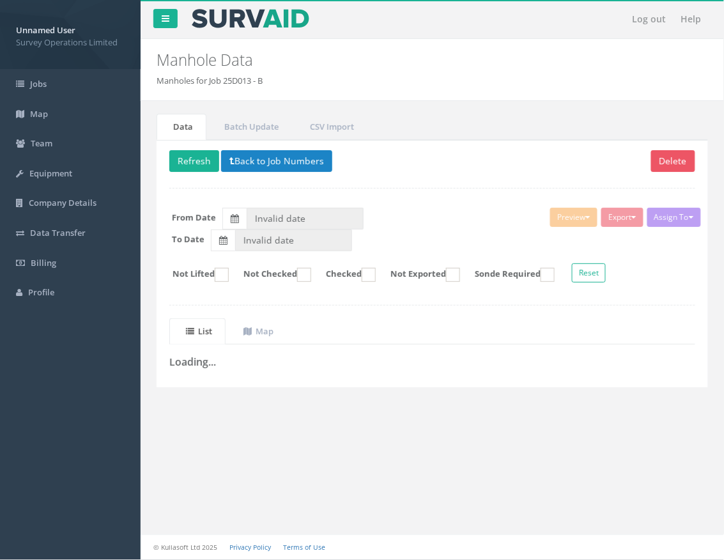
type input "[DATE]"
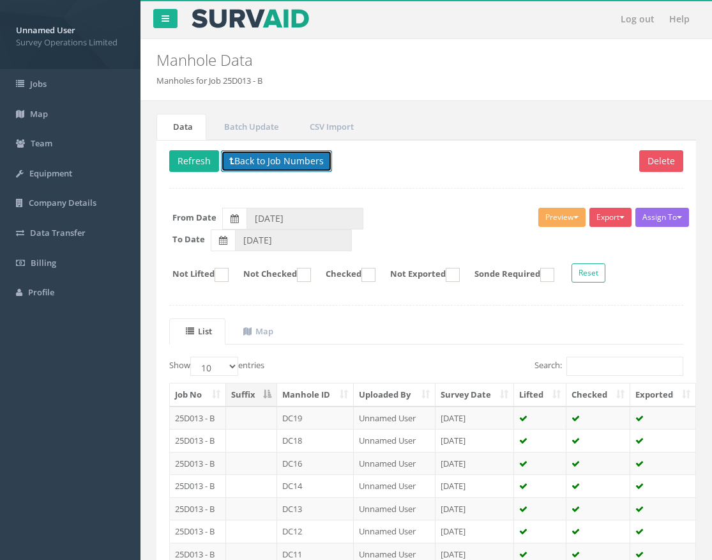
drag, startPoint x: 270, startPoint y: 155, endPoint x: 275, endPoint y: 158, distance: 6.9
click at [275, 158] on button "Back to Job Numbers" at bounding box center [276, 161] width 111 height 22
